Goal: Task Accomplishment & Management: Manage account settings

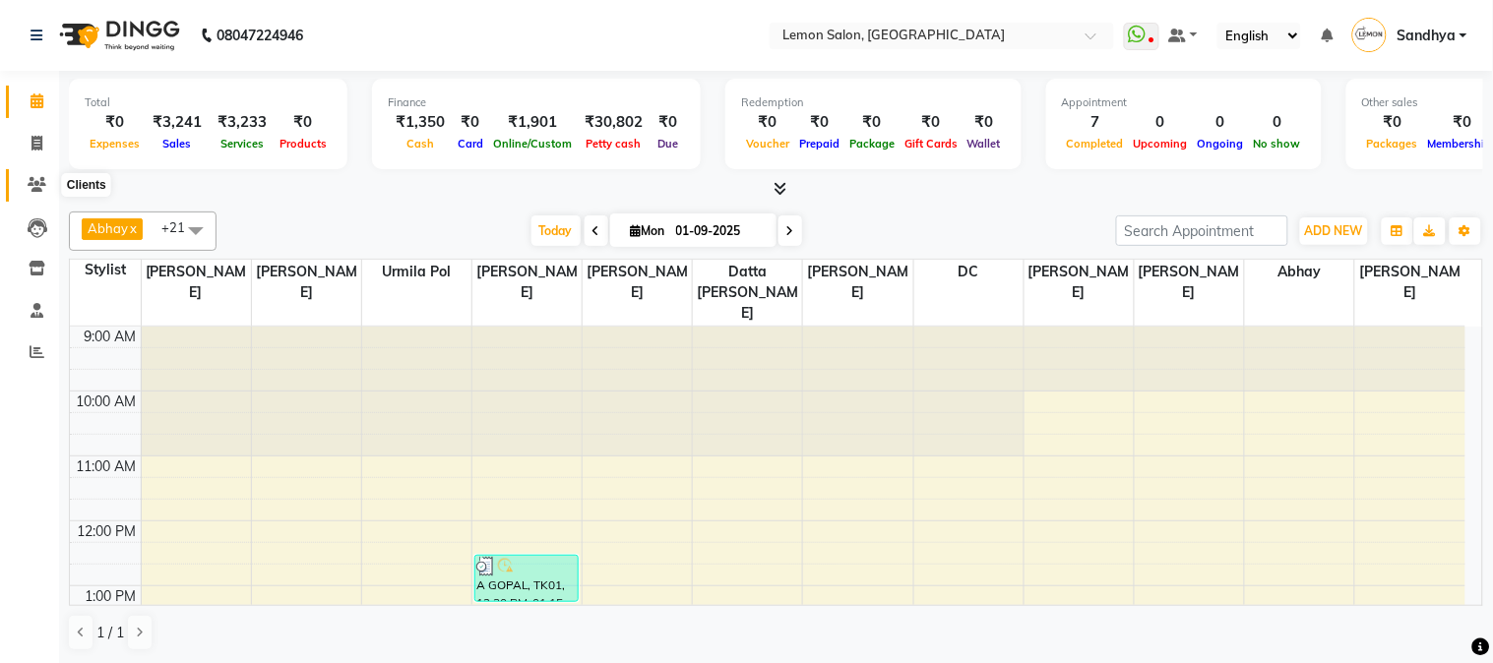
click at [23, 185] on span at bounding box center [37, 185] width 34 height 23
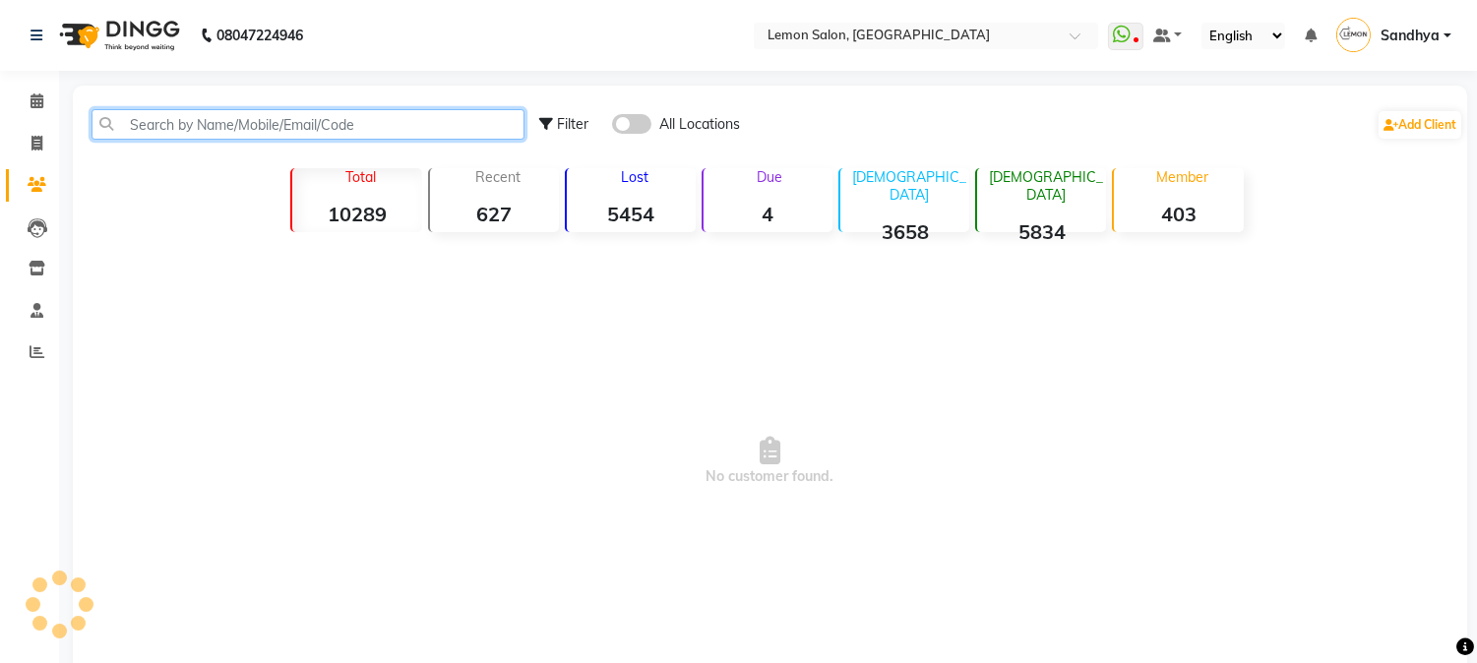
click at [175, 131] on input "text" at bounding box center [308, 124] width 433 height 31
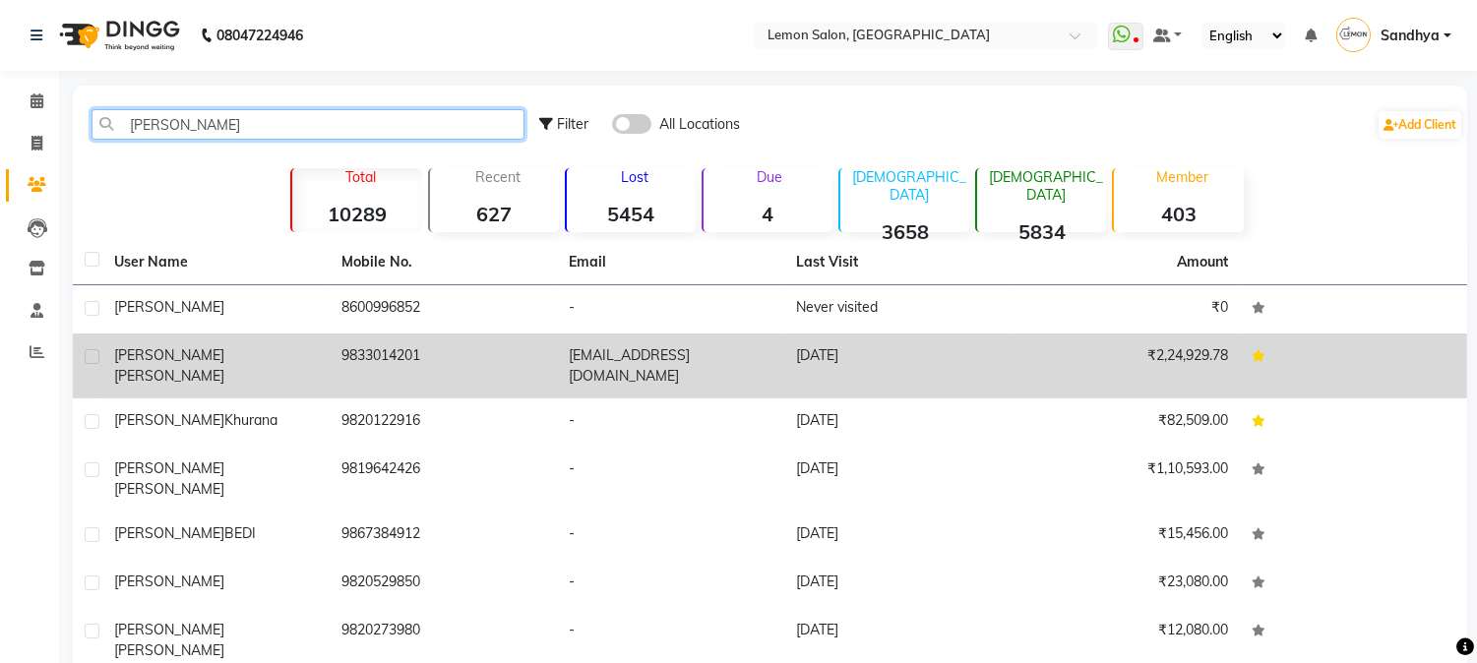
type input "[PERSON_NAME]"
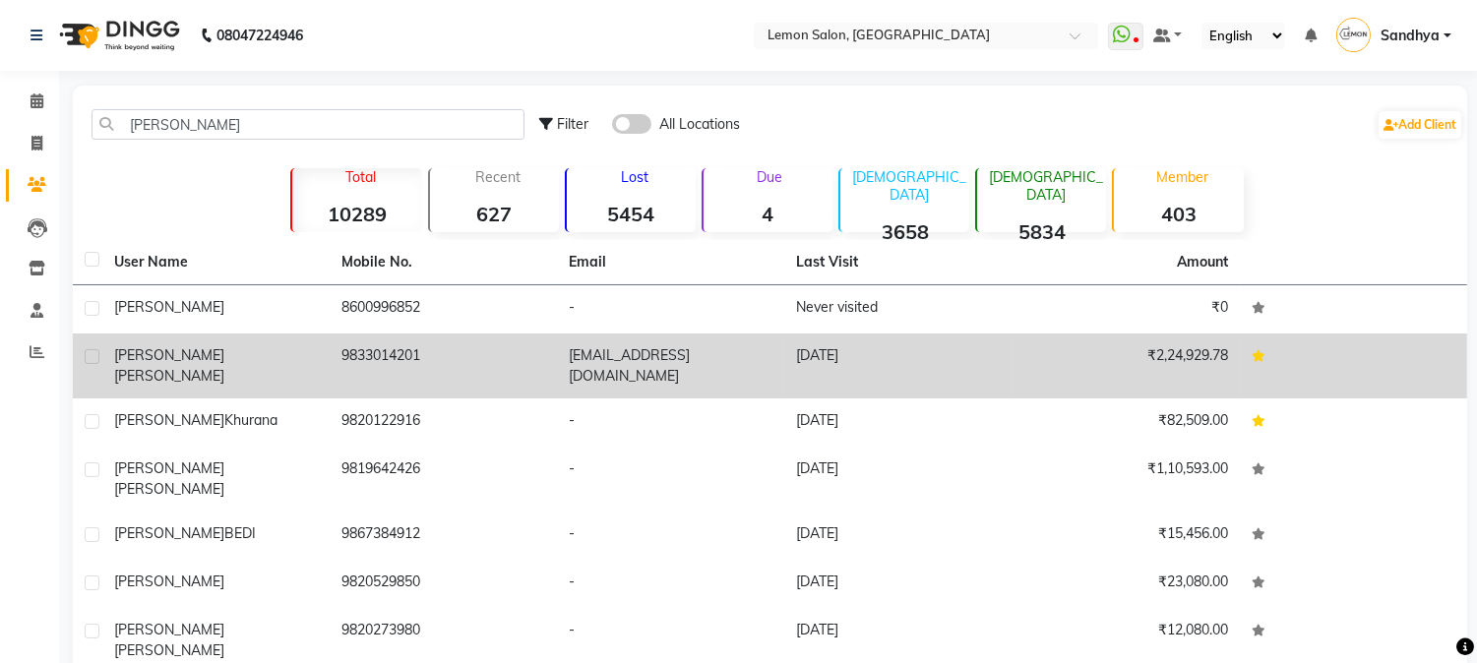
click at [417, 362] on td "9833014201" at bounding box center [443, 366] width 227 height 65
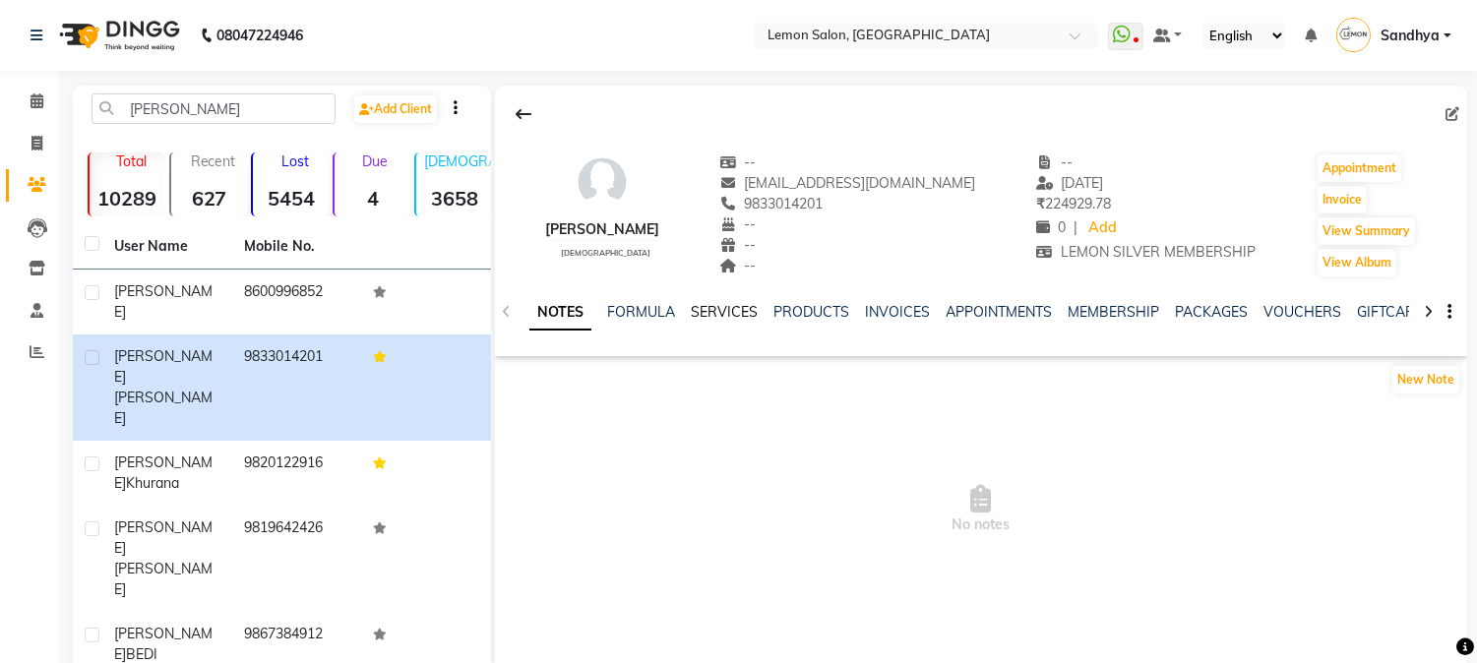
click at [729, 309] on link "SERVICES" at bounding box center [724, 312] width 67 height 18
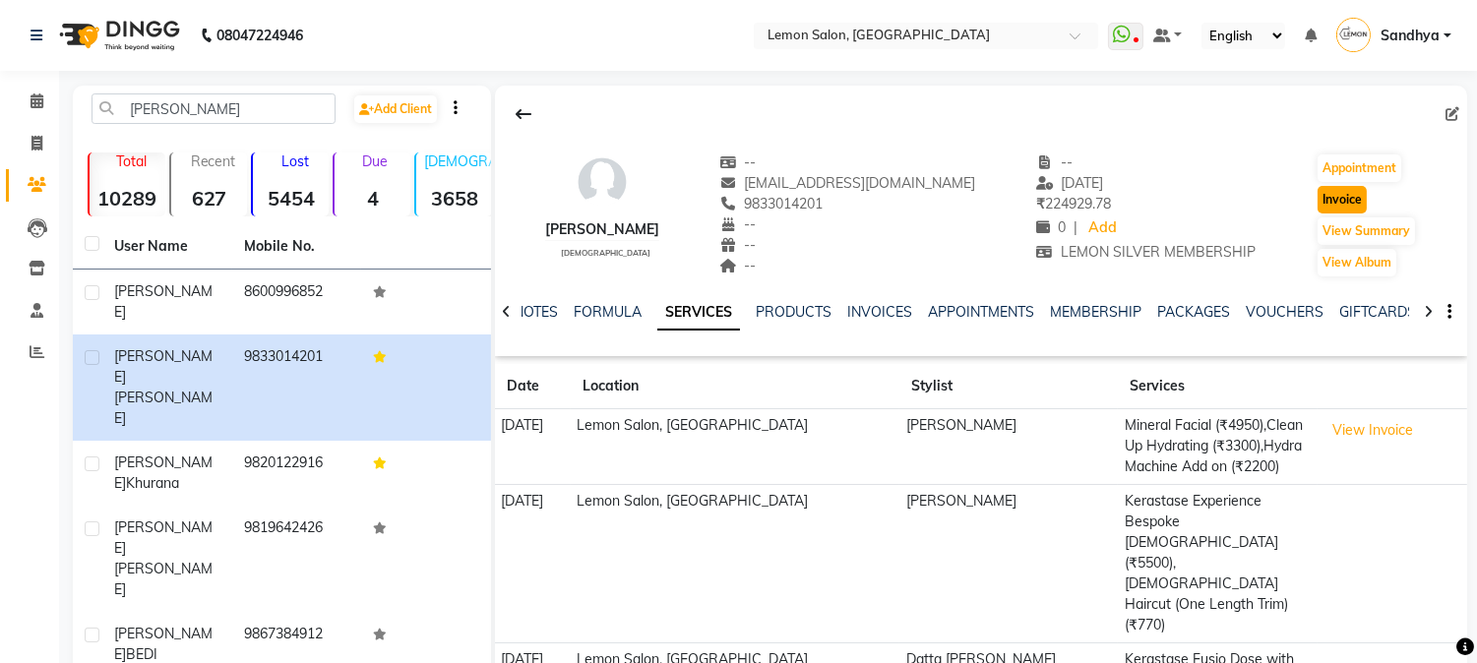
click at [1351, 208] on button "Invoice" at bounding box center [1342, 200] width 49 height 28
select select "565"
select select "service"
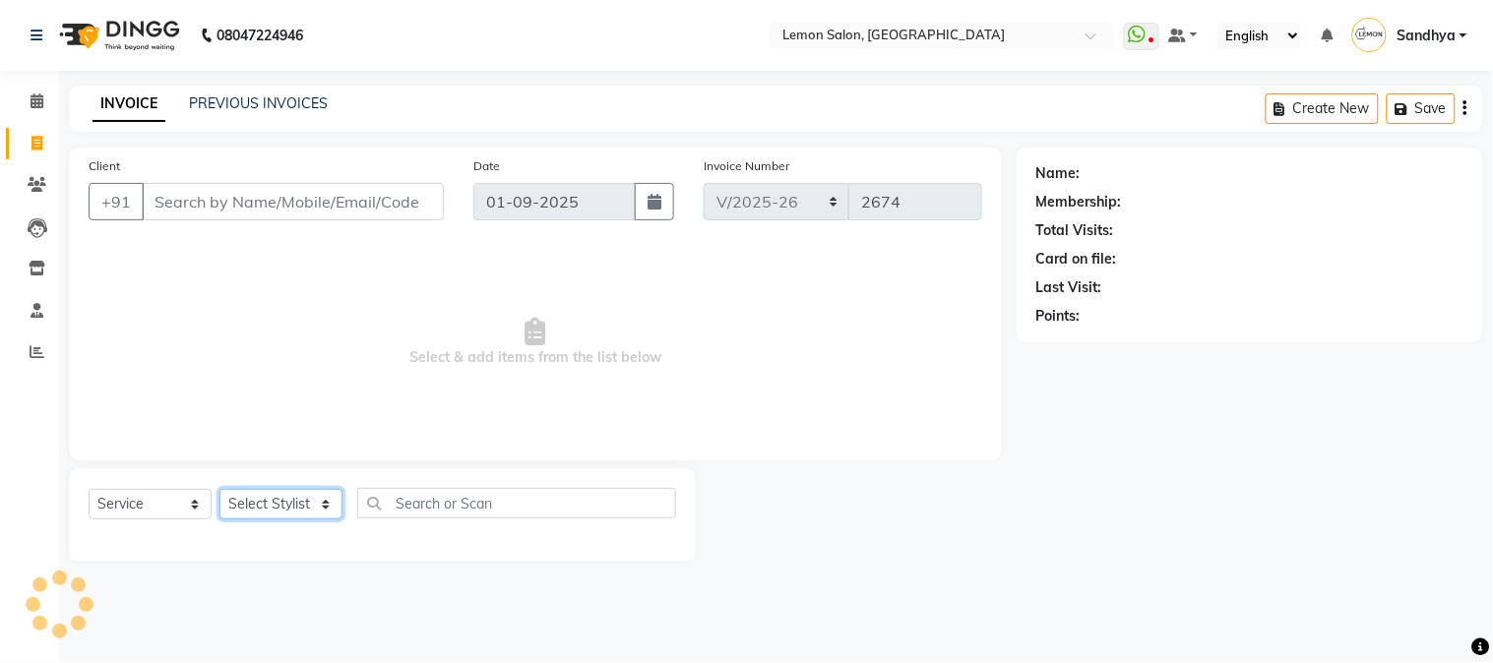
click at [271, 493] on select "Select Stylist" at bounding box center [280, 504] width 123 height 31
type input "9833014201"
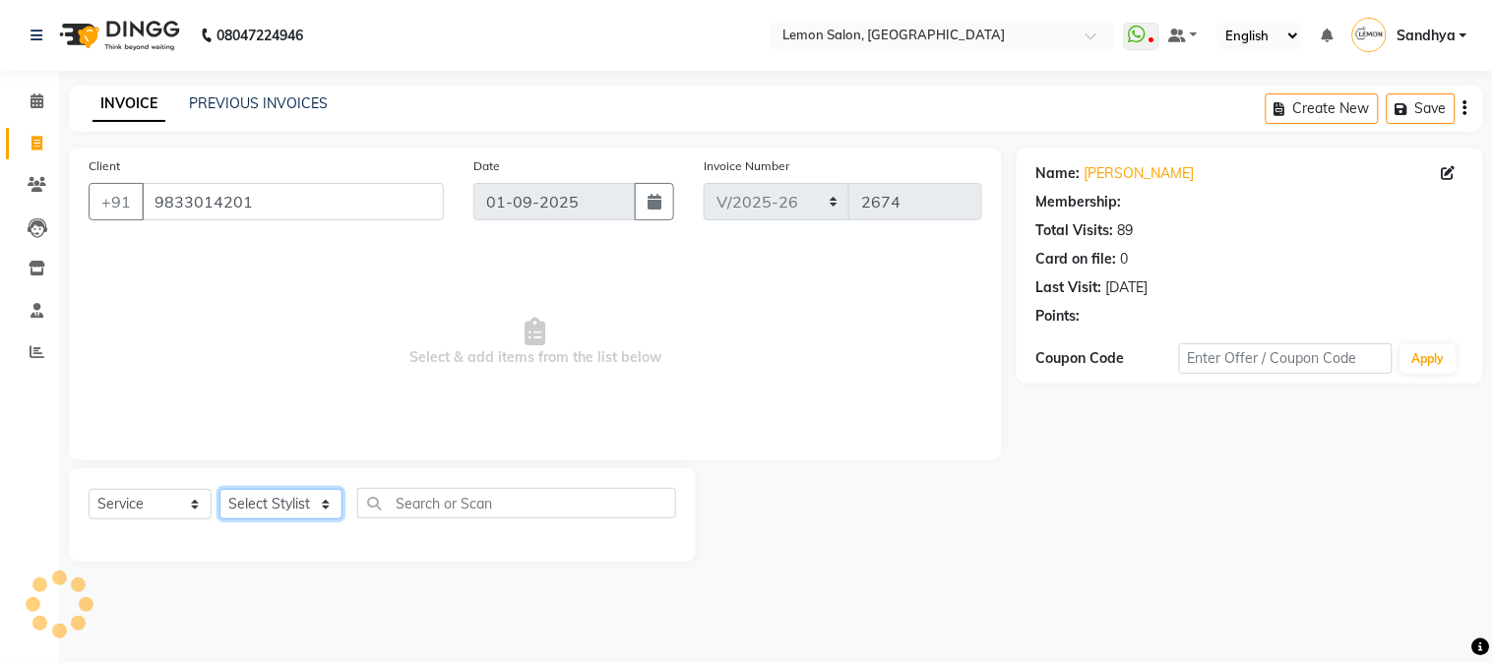
select select "1: Object"
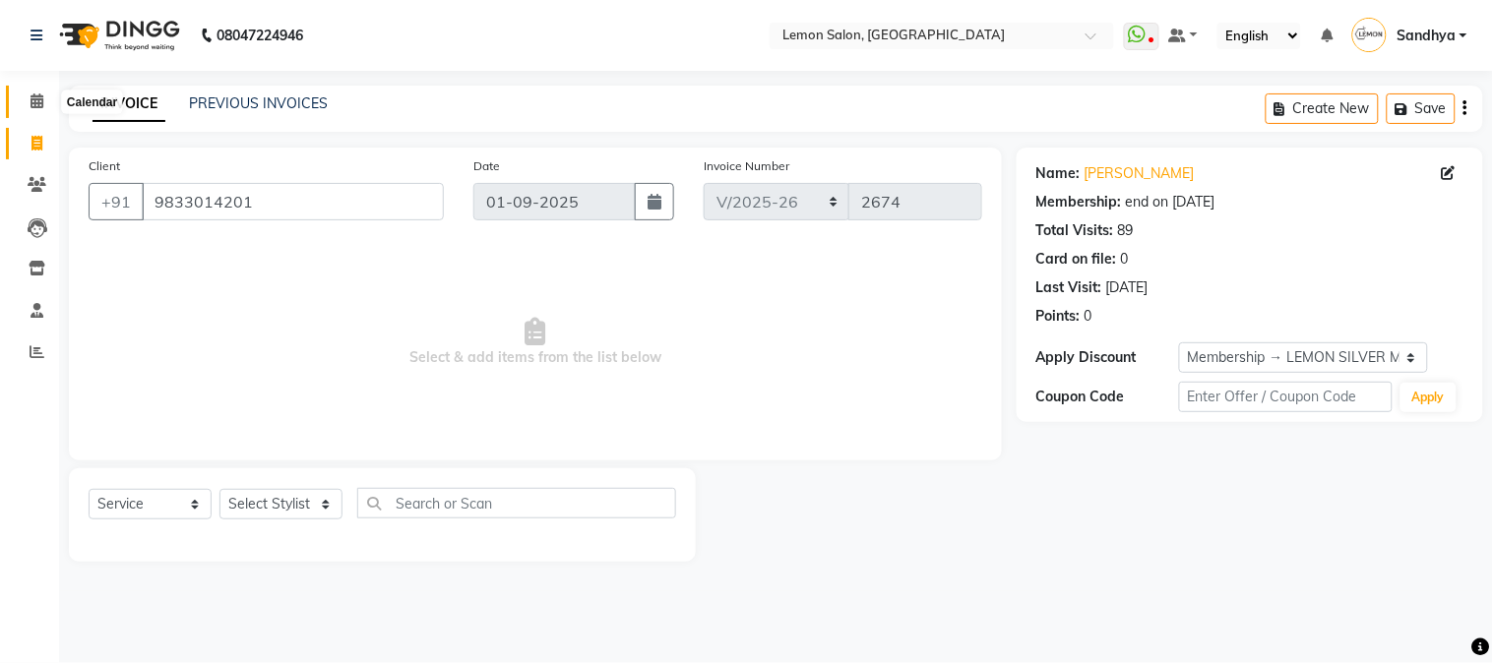
click at [36, 102] on icon at bounding box center [37, 100] width 13 height 15
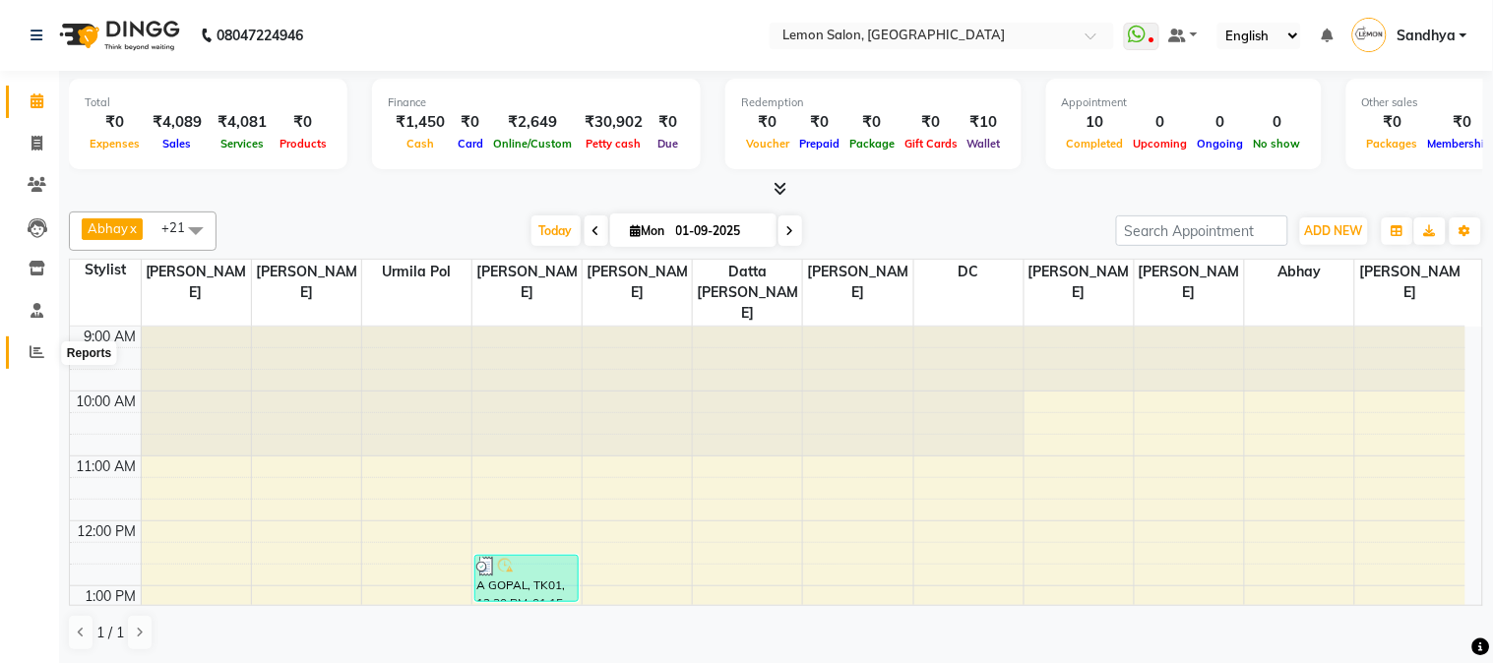
click at [25, 354] on span at bounding box center [37, 352] width 34 height 23
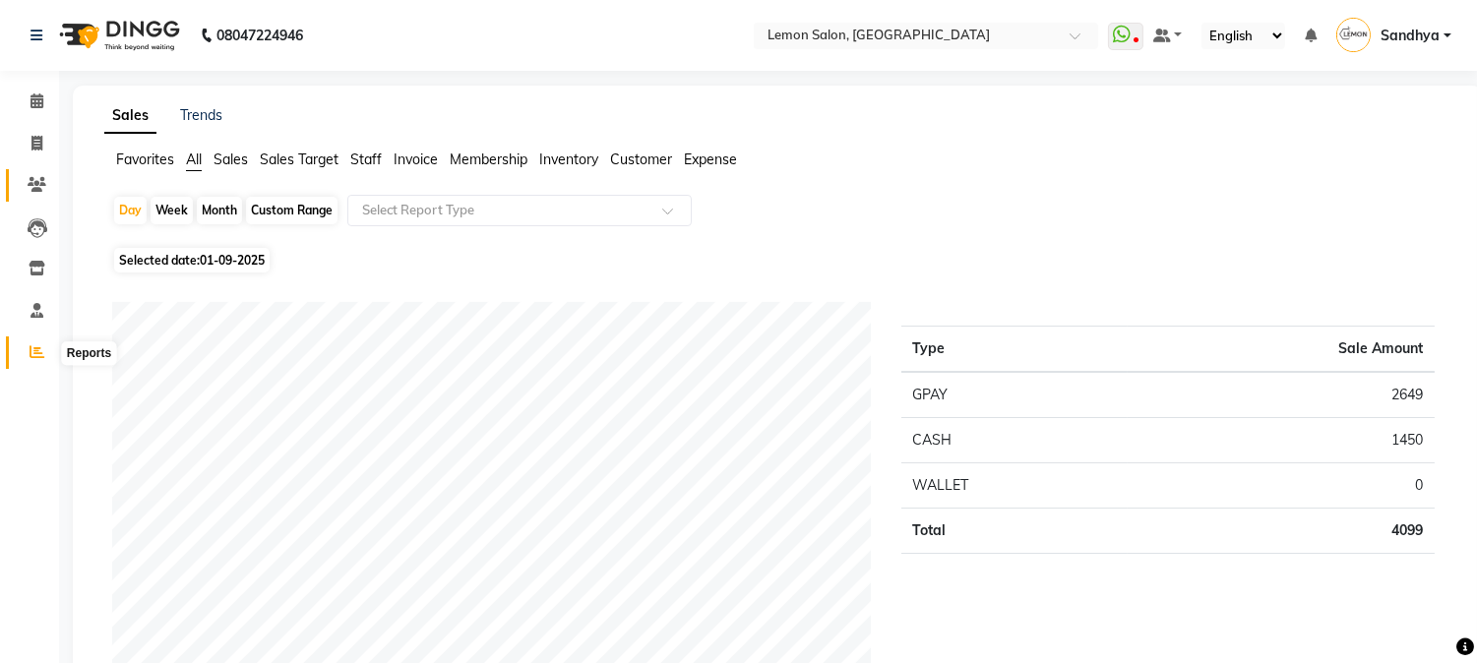
drag, startPoint x: 31, startPoint y: 350, endPoint x: 26, endPoint y: 171, distance: 179.2
click at [31, 349] on icon at bounding box center [37, 351] width 15 height 15
click at [26, 112] on span at bounding box center [37, 102] width 34 height 23
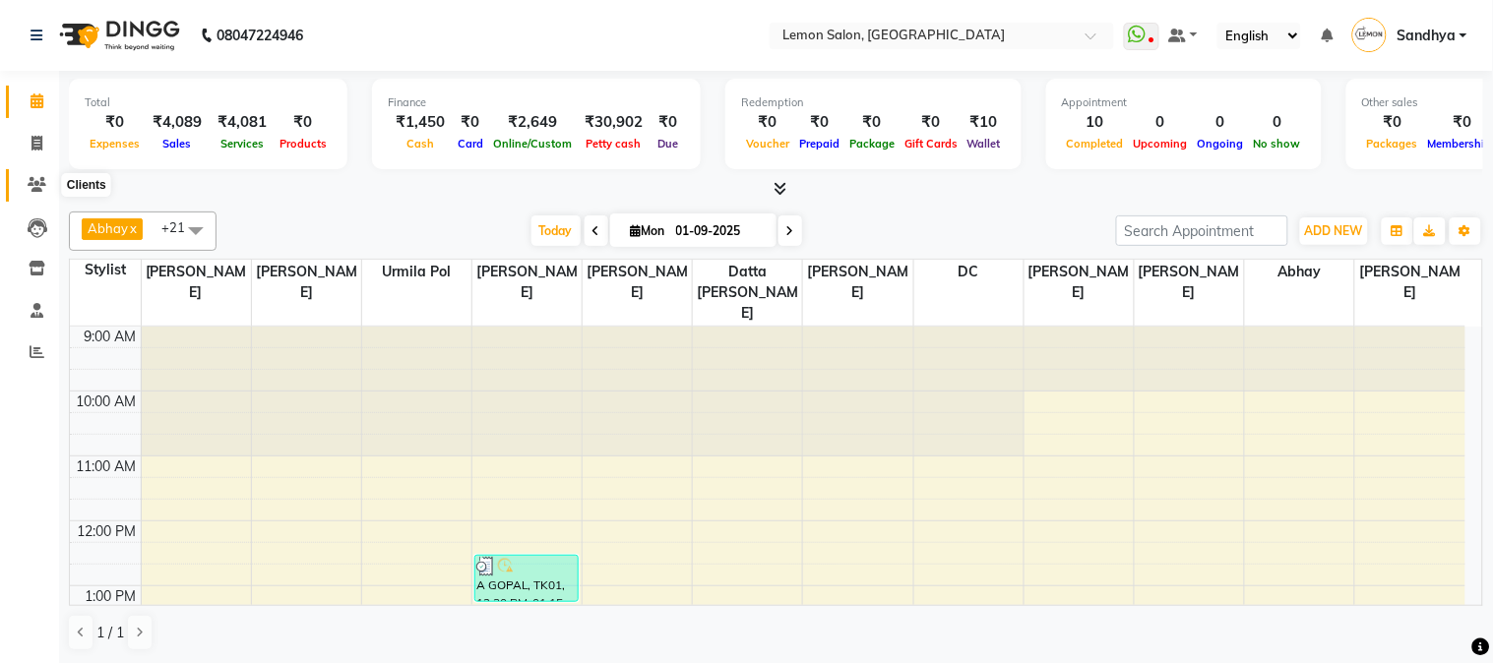
click at [31, 188] on icon at bounding box center [37, 184] width 19 height 15
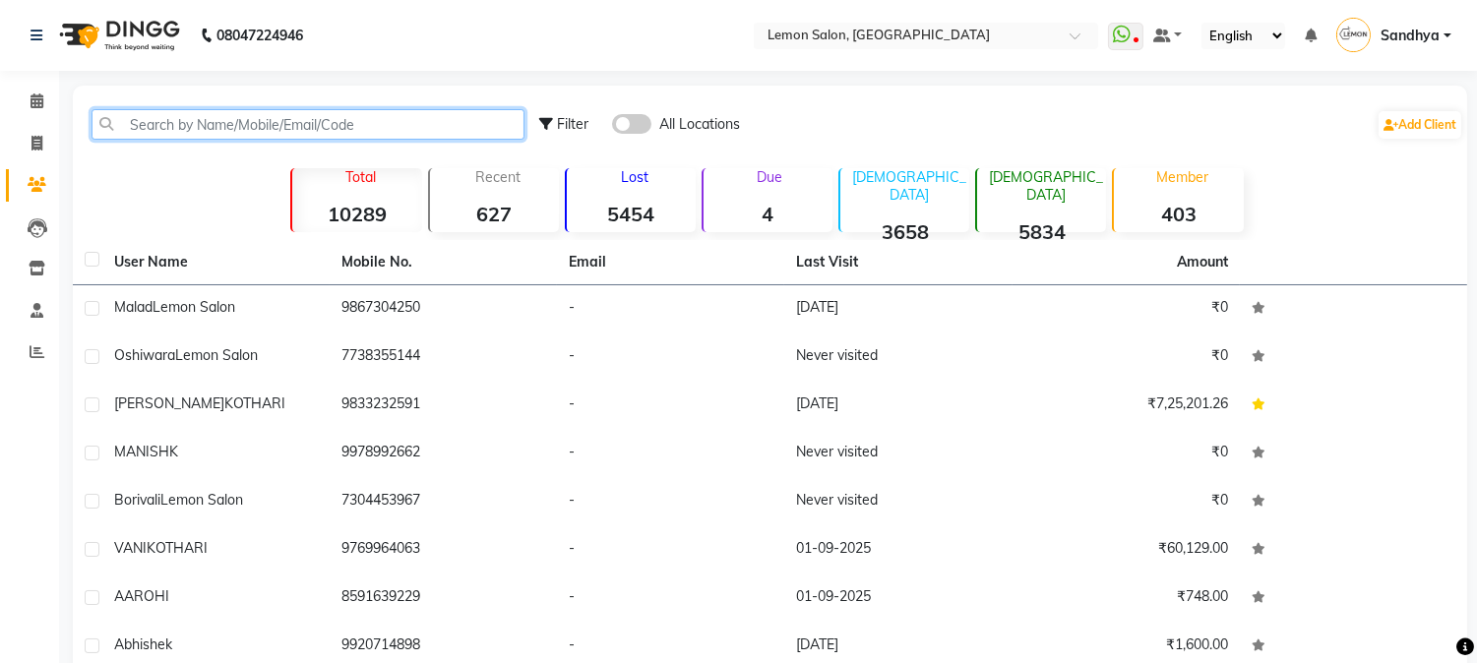
click at [182, 129] on input "text" at bounding box center [308, 124] width 433 height 31
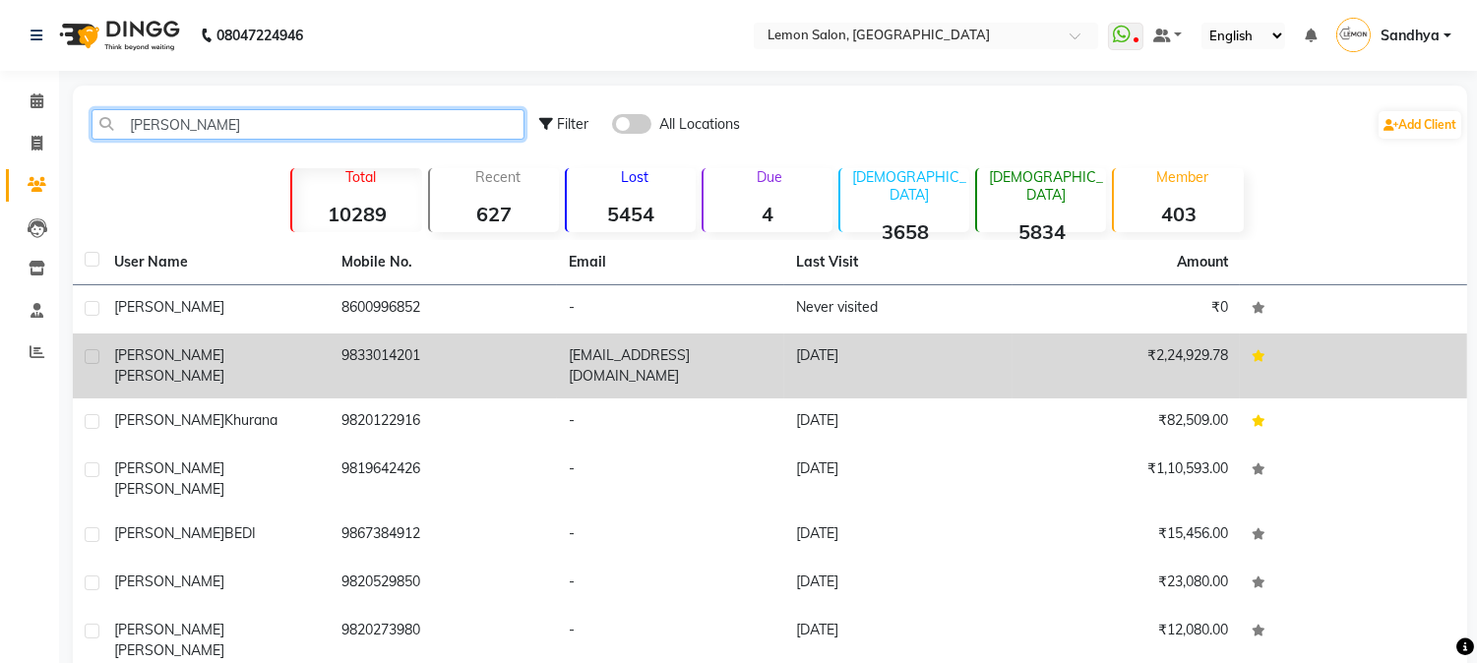
type input "[PERSON_NAME]"
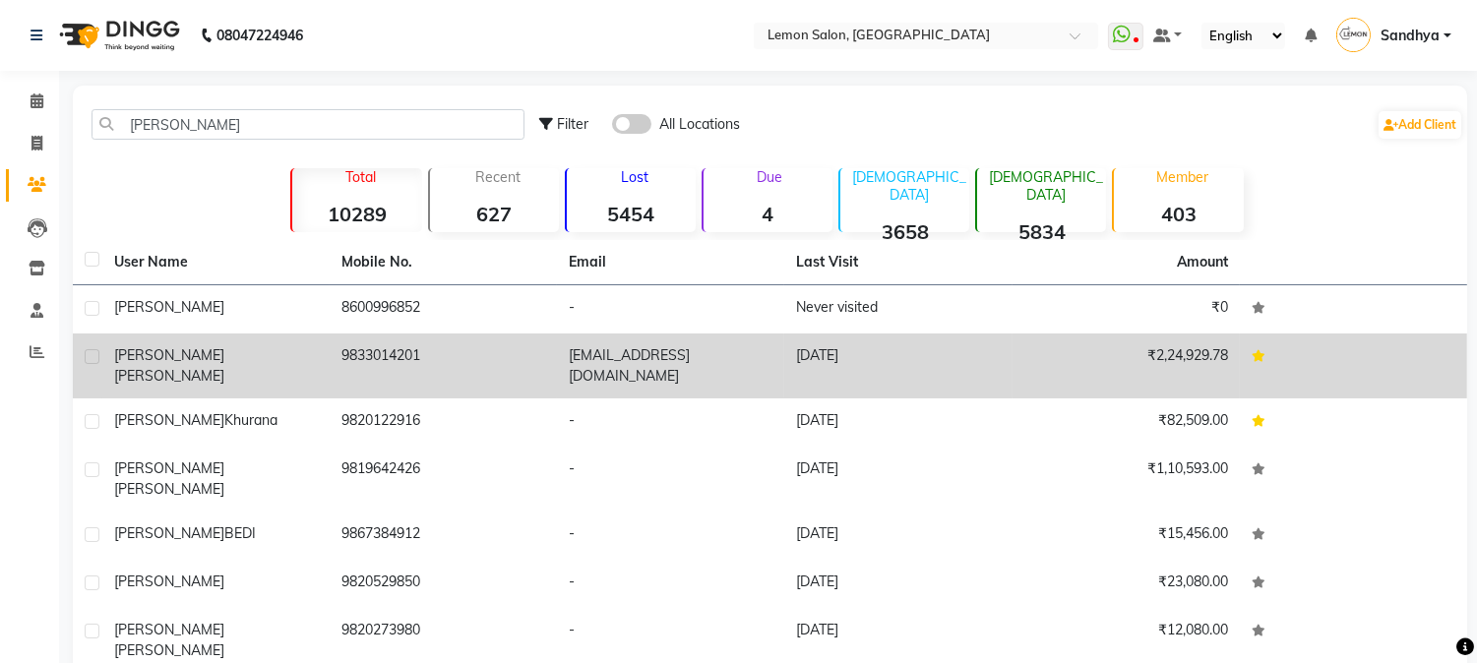
click at [421, 350] on td "9833014201" at bounding box center [443, 366] width 227 height 65
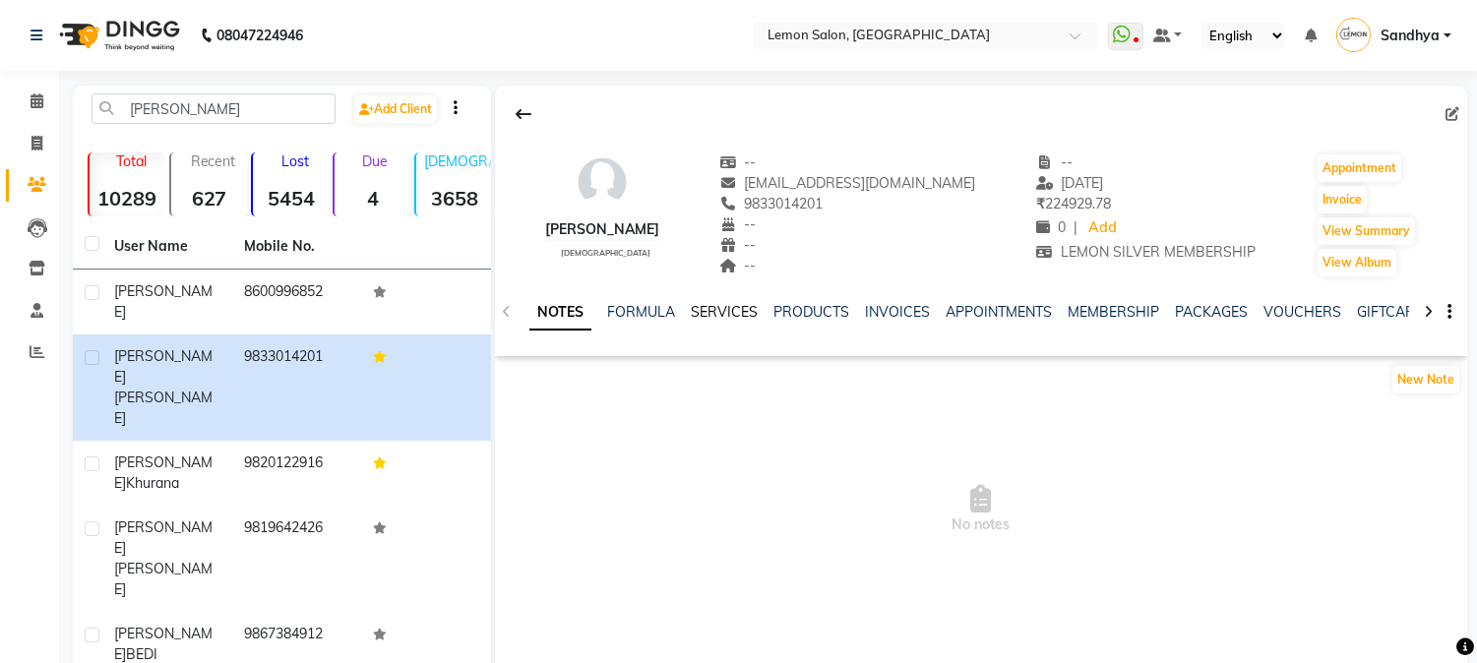
click at [734, 316] on link "SERVICES" at bounding box center [724, 312] width 67 height 18
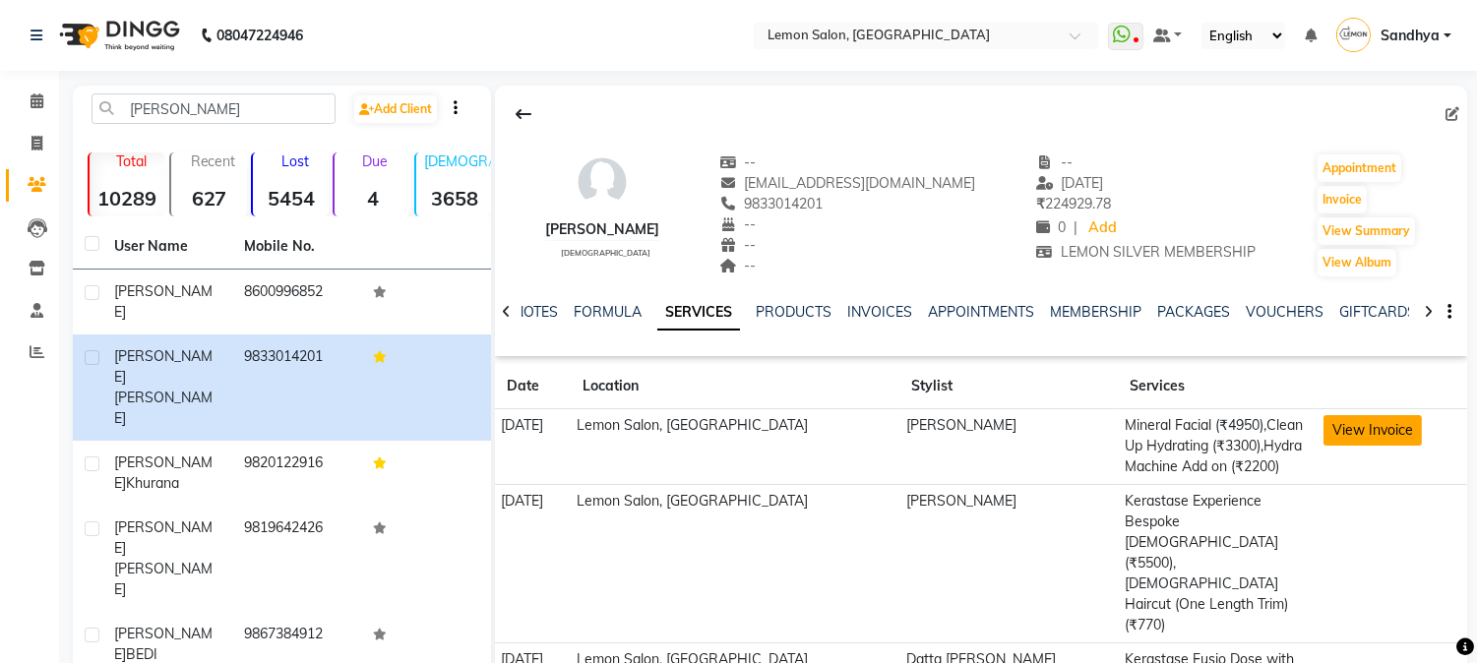
click at [1336, 441] on button "View Invoice" at bounding box center [1373, 430] width 98 height 31
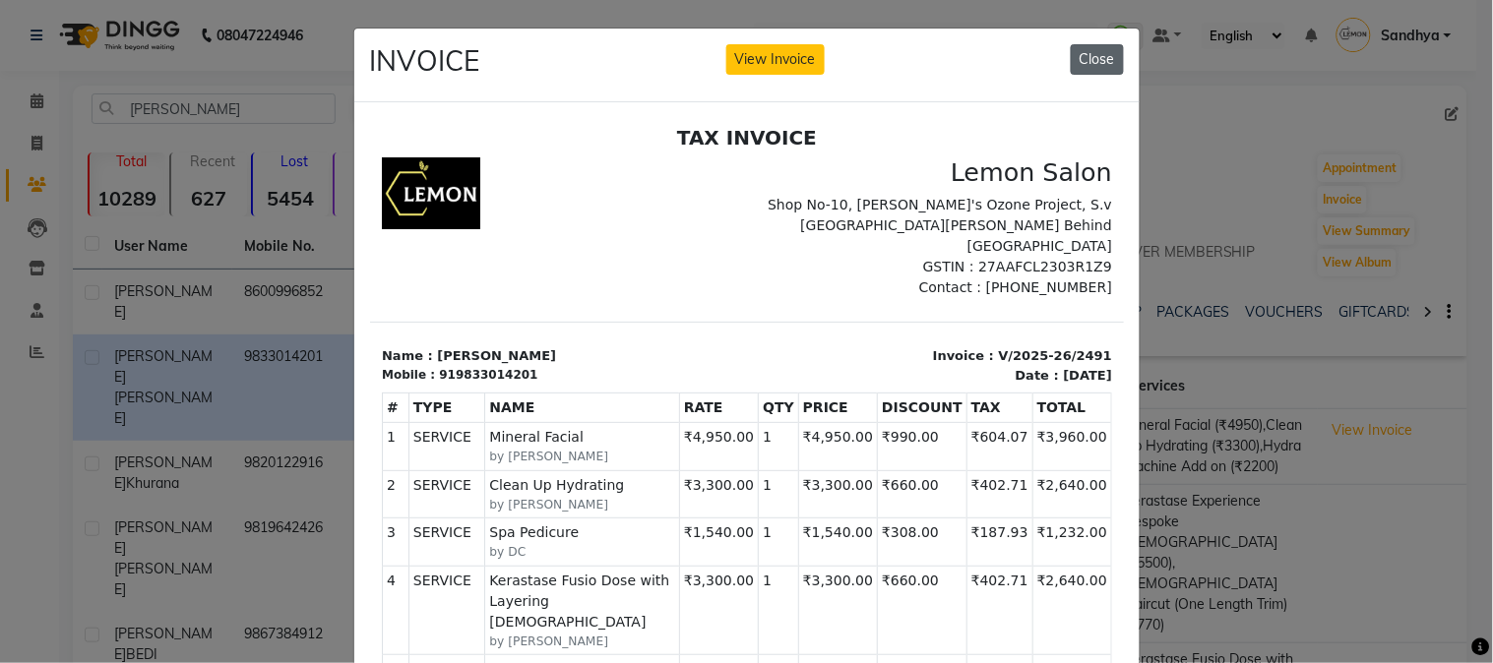
click at [1077, 53] on button "Close" at bounding box center [1097, 59] width 53 height 31
